Goal: Check status: Check status

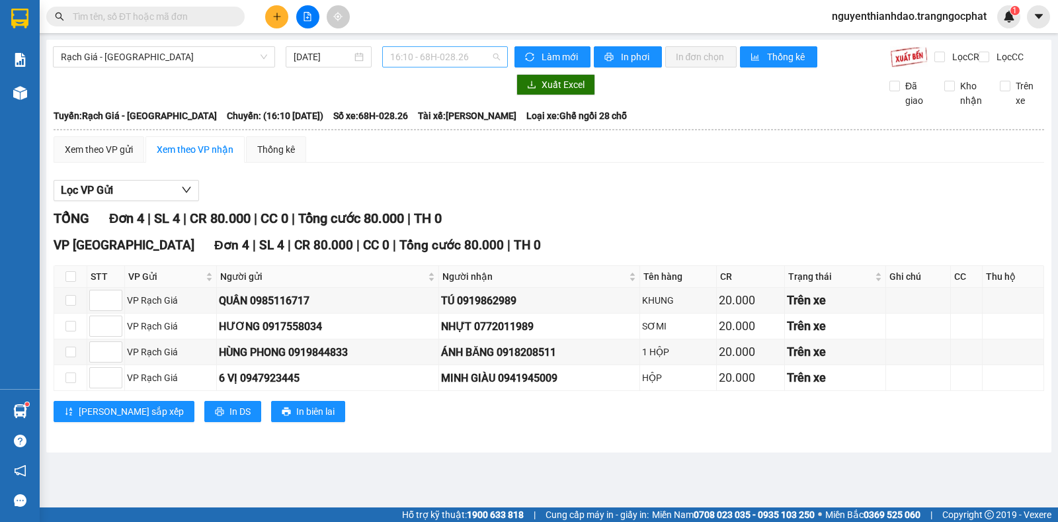
click at [398, 54] on span "16:10 - 68H-028.26" at bounding box center [444, 57] width 109 height 20
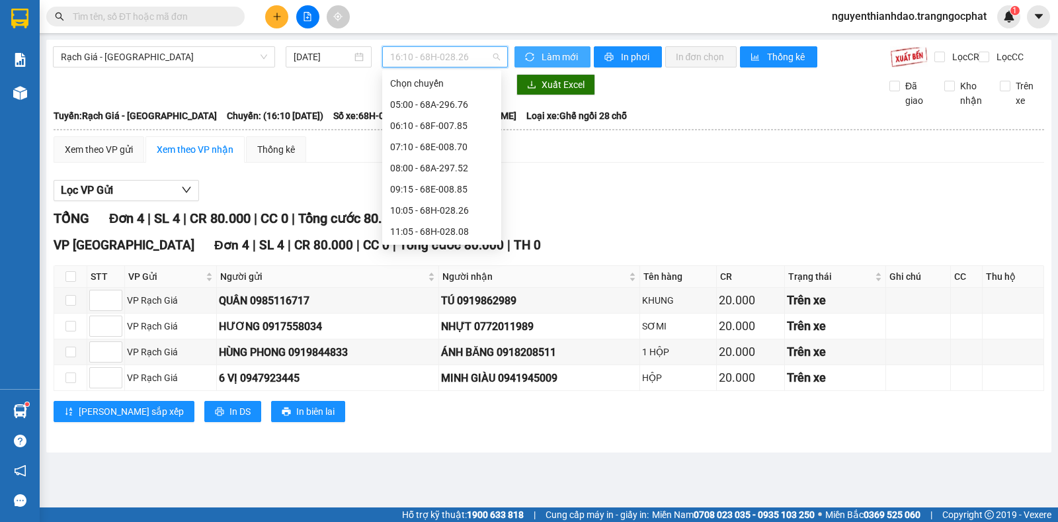
click at [542, 58] on span "Làm mới" at bounding box center [561, 57] width 38 height 15
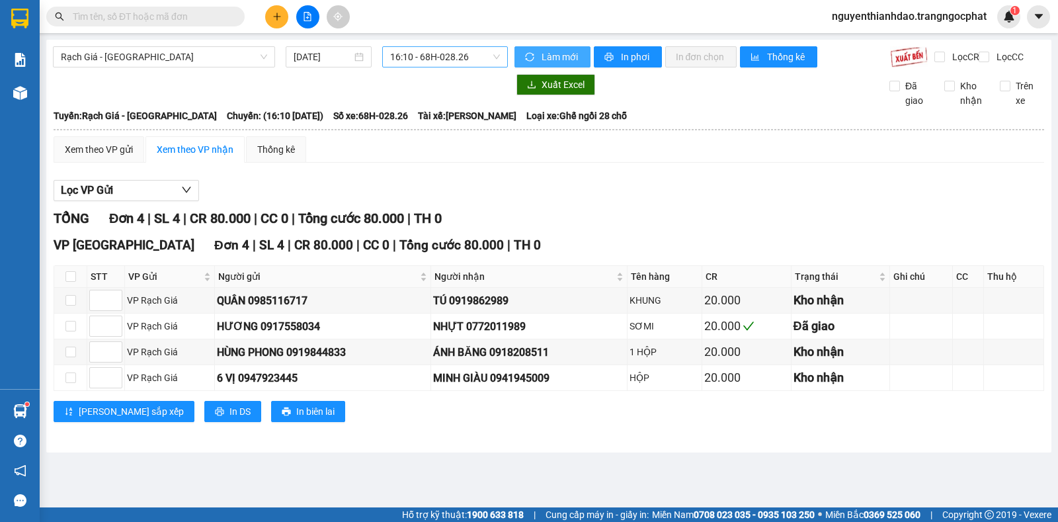
click at [411, 60] on span "16:10 - 68H-028.26" at bounding box center [444, 57] width 109 height 20
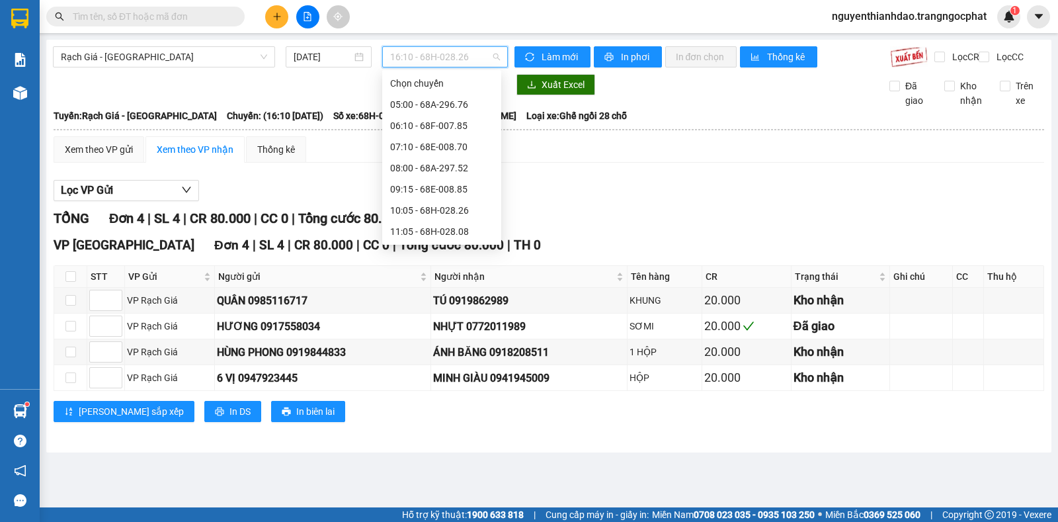
scroll to position [190, 0]
click at [409, 192] on div "17:20 - 68H-028.08" at bounding box center [441, 189] width 103 height 15
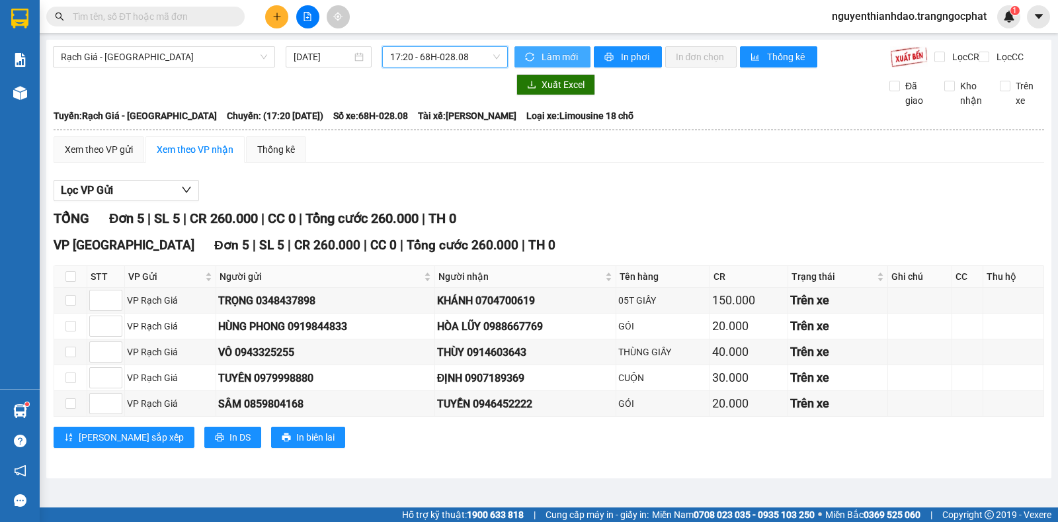
click at [557, 46] on button "Làm mới" at bounding box center [553, 56] width 76 height 21
click at [556, 52] on span "Làm mới" at bounding box center [561, 57] width 38 height 15
click at [413, 58] on span "17:20 - 68H-028.08" at bounding box center [444, 57] width 109 height 20
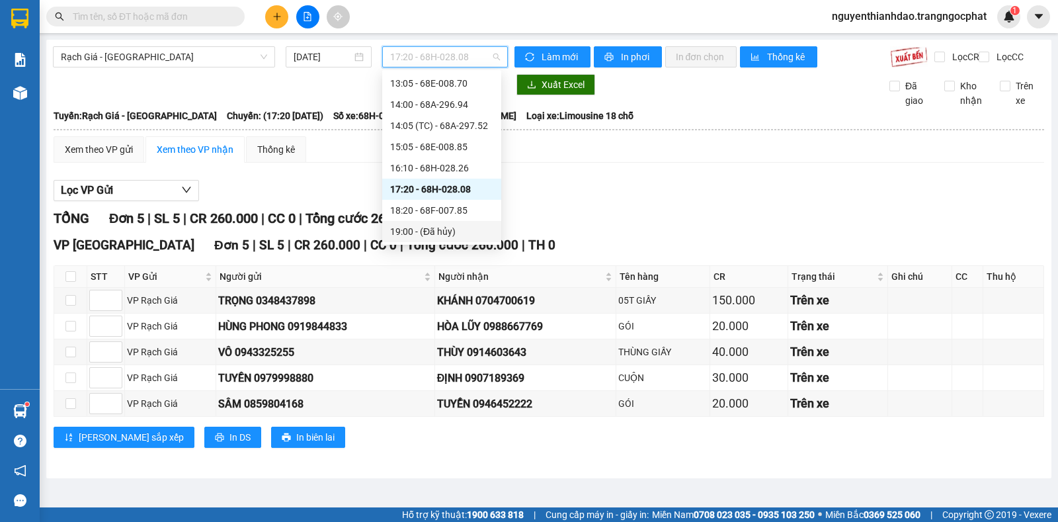
click at [405, 224] on div "19:00 - (Đã hủy)" at bounding box center [441, 231] width 103 height 15
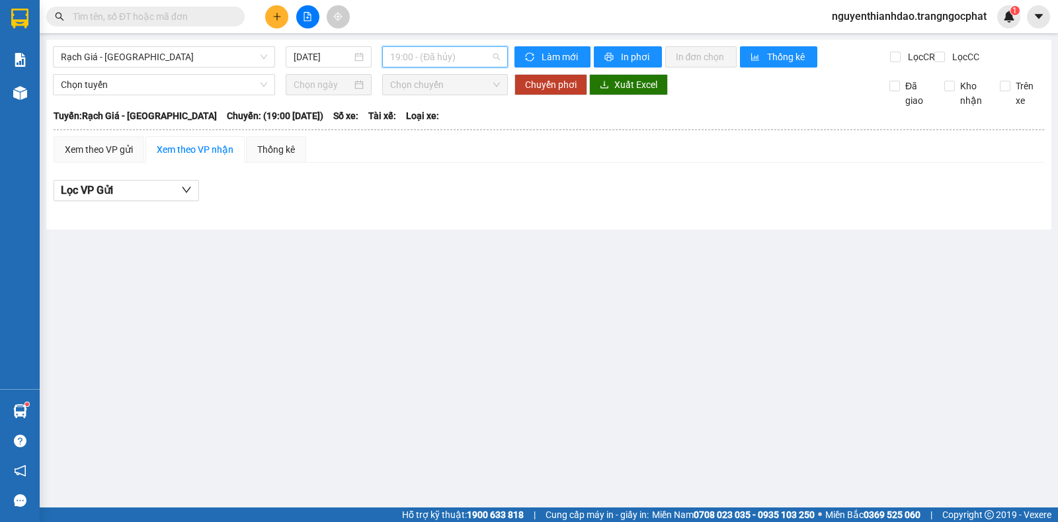
click at [409, 57] on span "19:00 - (Đã hủy)" at bounding box center [444, 57] width 109 height 20
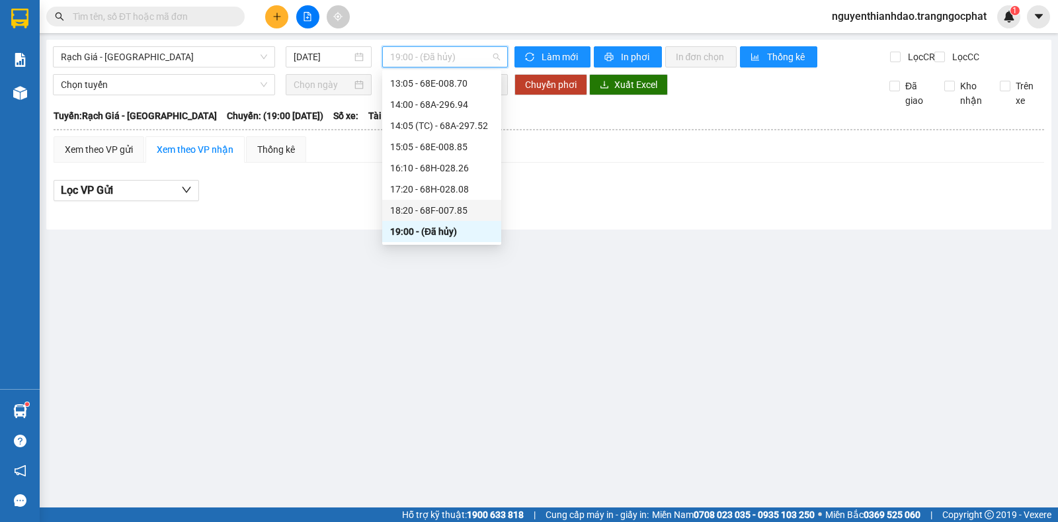
click at [417, 210] on div "18:20 - 68F-007.85" at bounding box center [441, 210] width 103 height 15
